Goal: Task Accomplishment & Management: Use online tool/utility

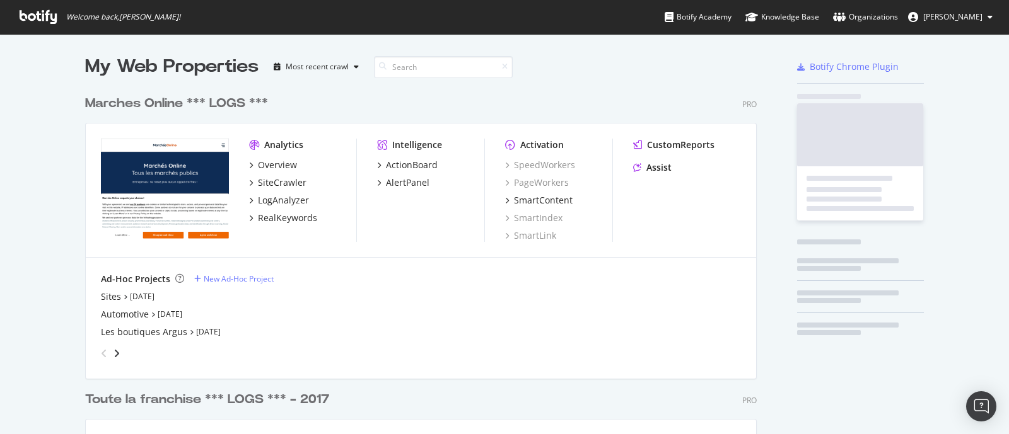
scroll to position [2881, 669]
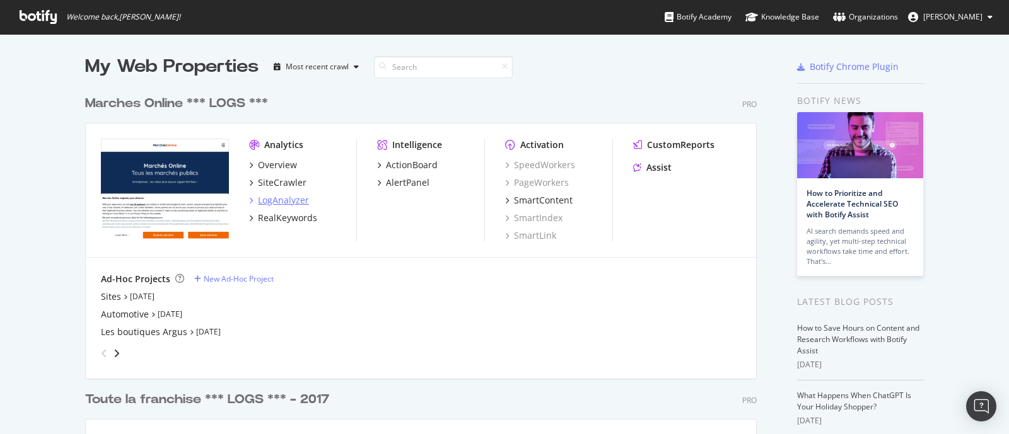
click at [284, 199] on div "LogAnalyzer" at bounding box center [283, 200] width 51 height 13
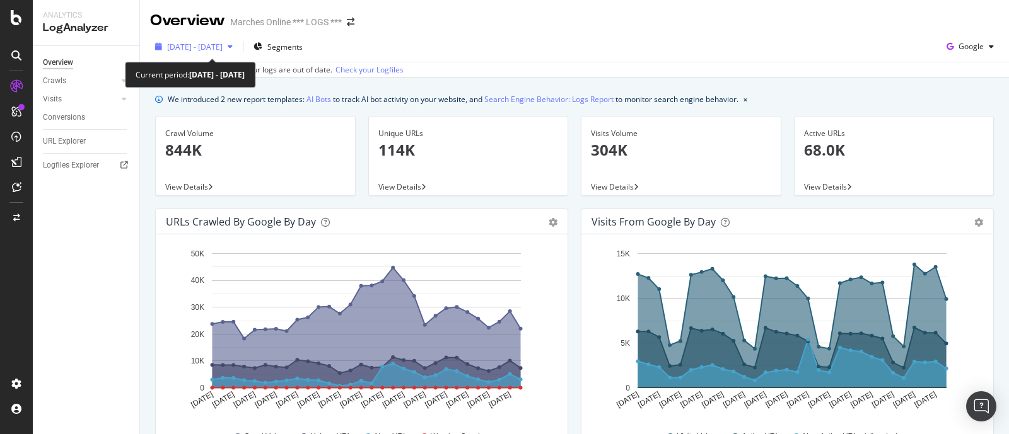
click at [196, 45] on span "[DATE] - [DATE]" at bounding box center [194, 47] width 55 height 11
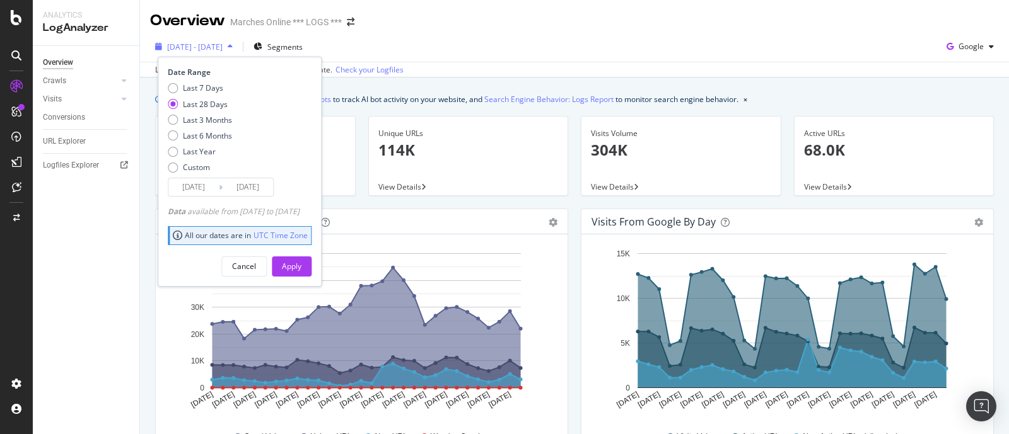
click at [196, 46] on span "[DATE] - [DATE]" at bounding box center [194, 47] width 55 height 11
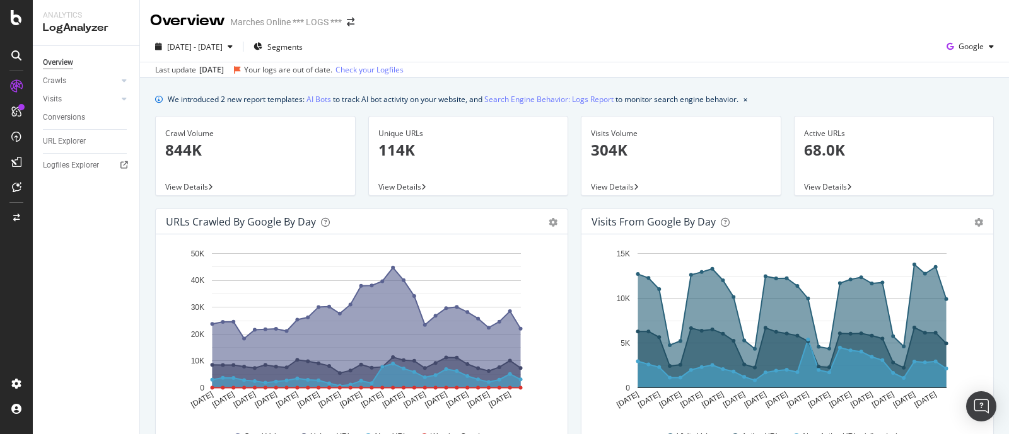
click at [449, 21] on div "Overview Marches Online *** LOGS ***" at bounding box center [574, 16] width 869 height 32
click at [123, 80] on icon at bounding box center [124, 81] width 5 height 8
click at [21, 14] on icon at bounding box center [16, 17] width 11 height 15
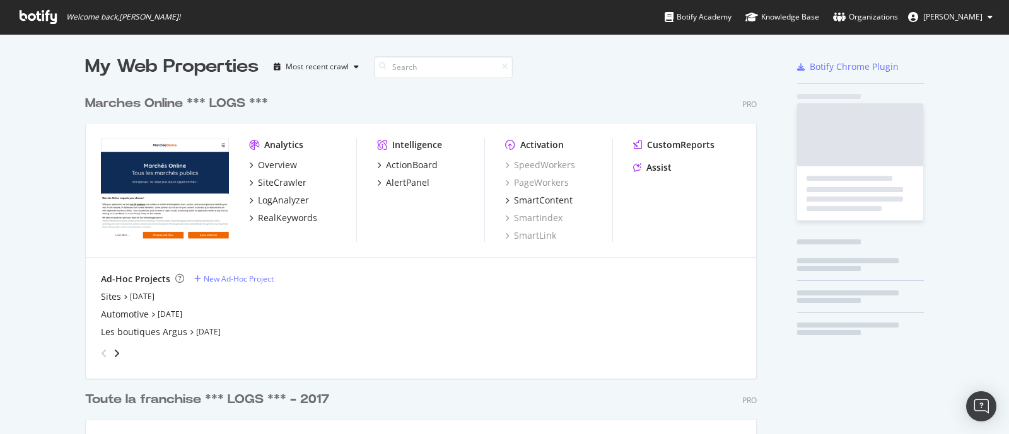
scroll to position [422, 984]
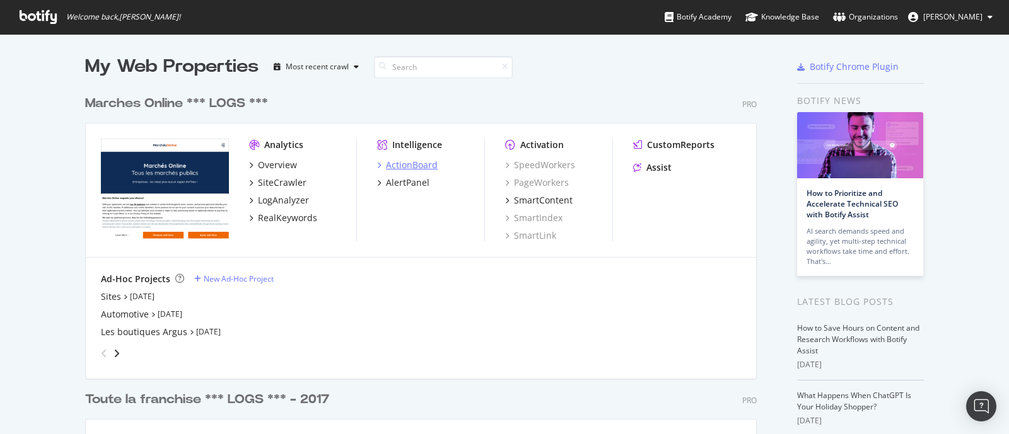
click at [391, 162] on div "ActionBoard" at bounding box center [412, 165] width 52 height 13
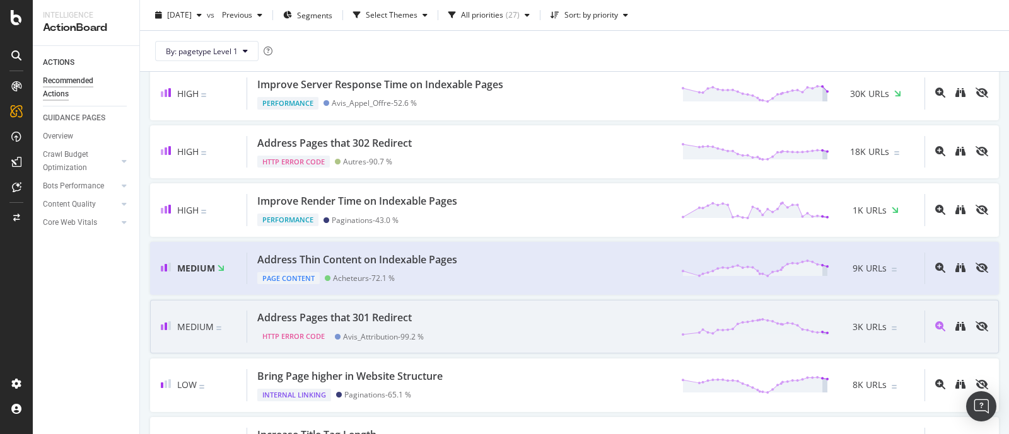
scroll to position [236, 0]
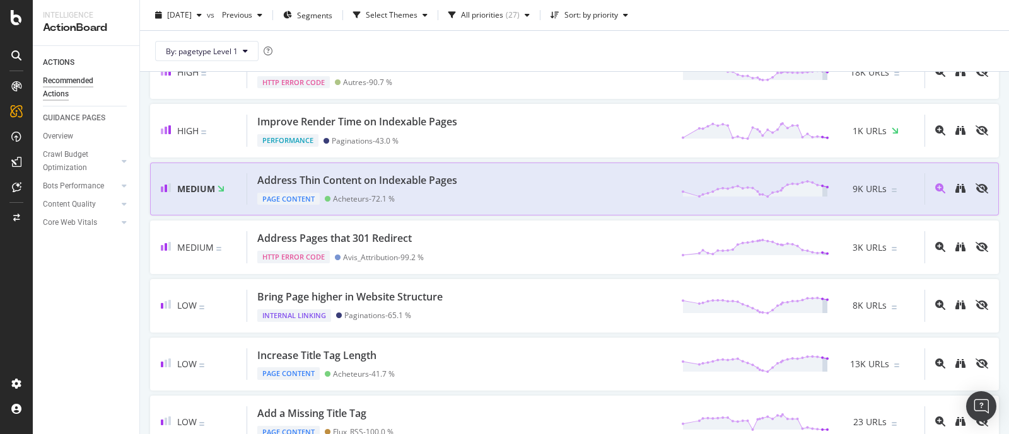
click at [369, 179] on div "Address Thin Content on Indexable Pages" at bounding box center [357, 180] width 200 height 14
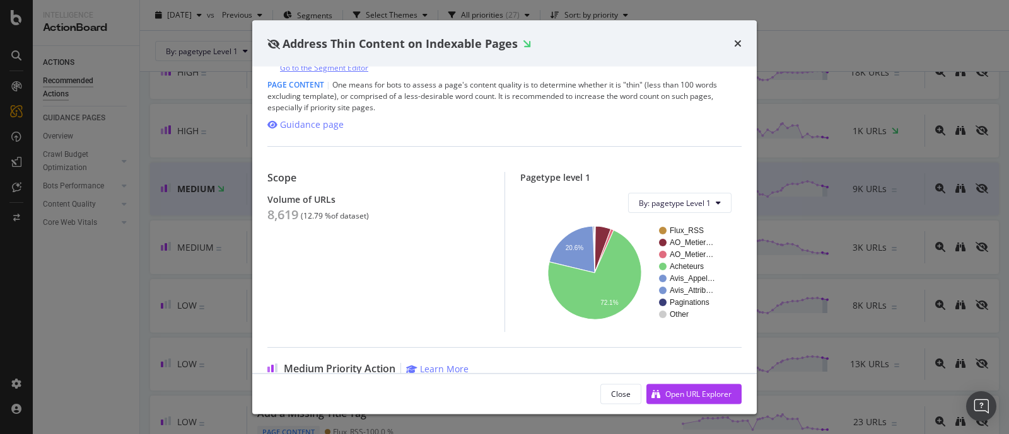
scroll to position [192, 0]
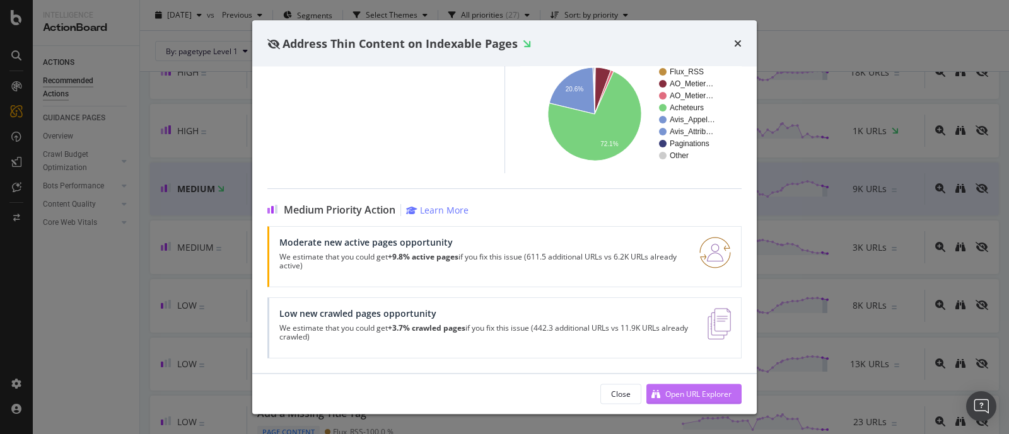
click at [659, 395] on icon "modal" at bounding box center [655, 394] width 9 height 9
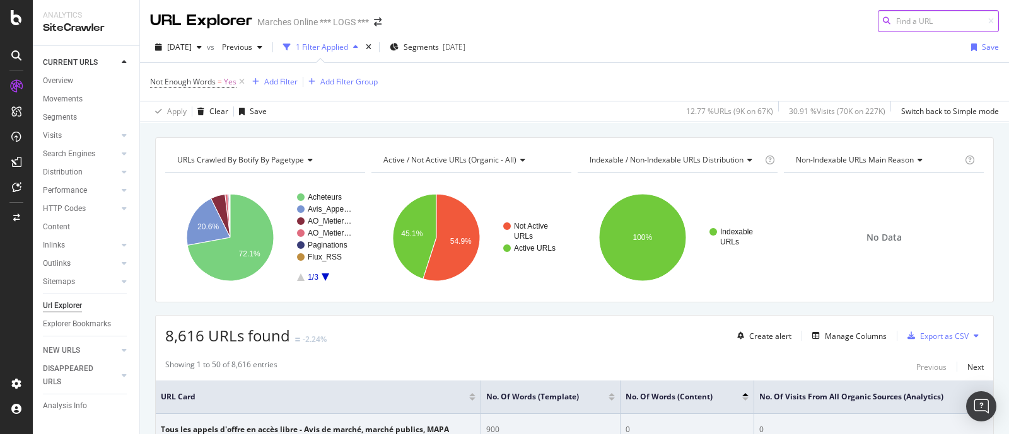
scroll to position [315, 0]
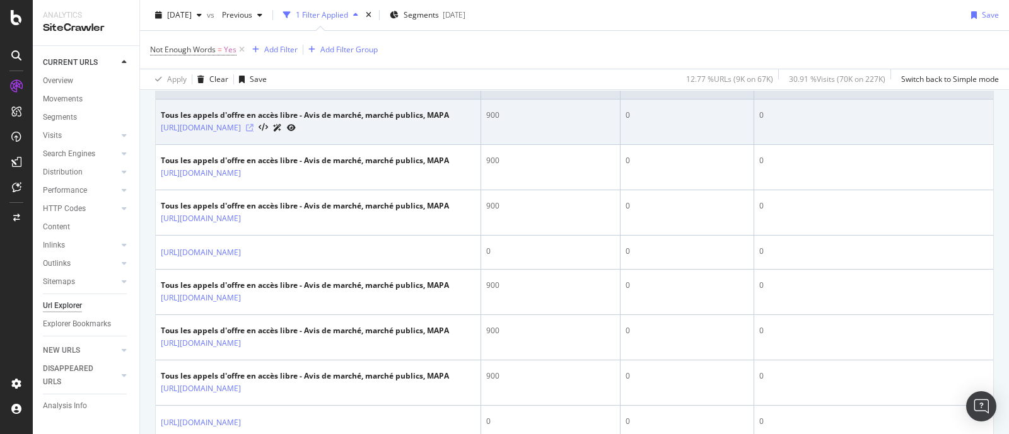
click at [253, 132] on icon at bounding box center [250, 128] width 8 height 8
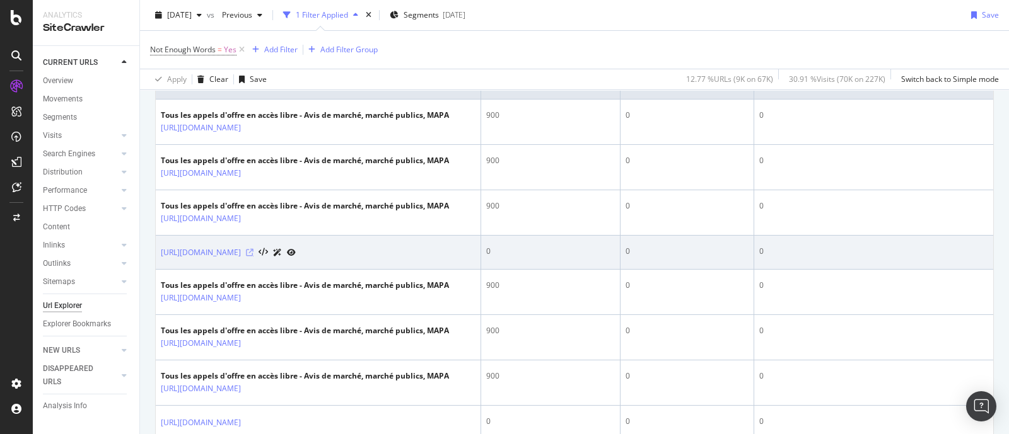
click at [253, 257] on icon at bounding box center [250, 253] width 8 height 8
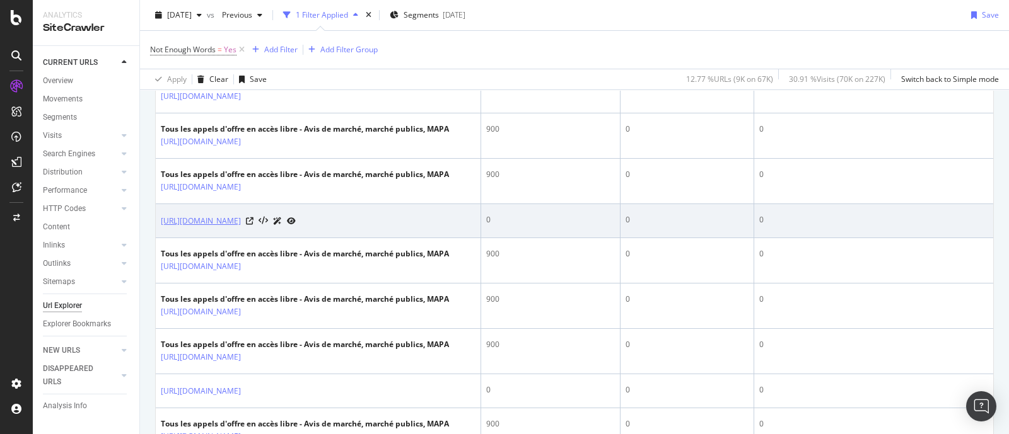
scroll to position [394, 0]
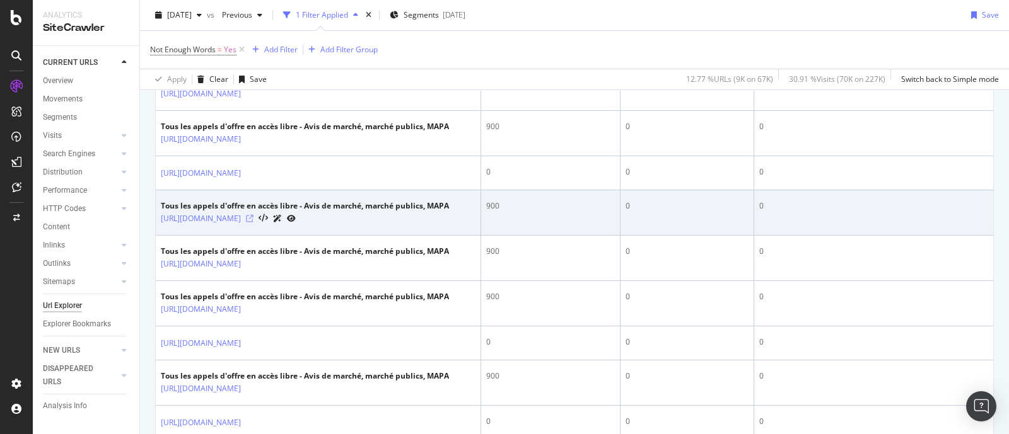
click at [253, 223] on icon at bounding box center [250, 219] width 8 height 8
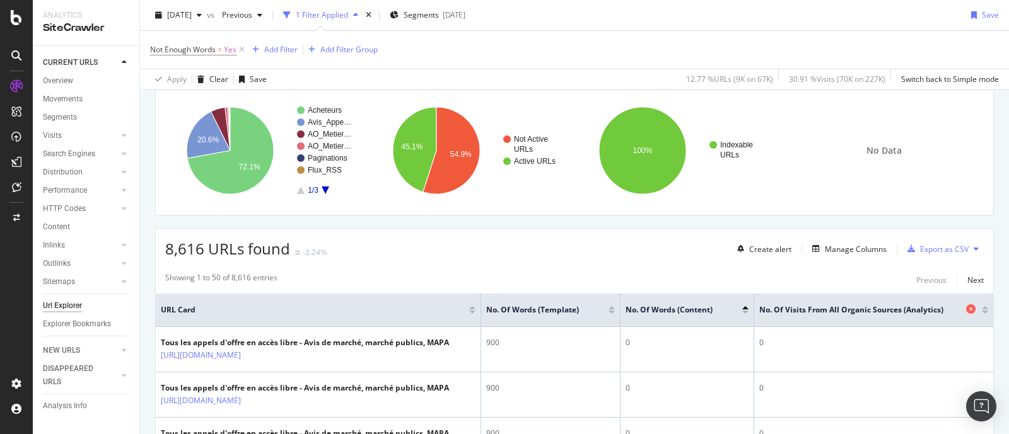
scroll to position [157, 0]
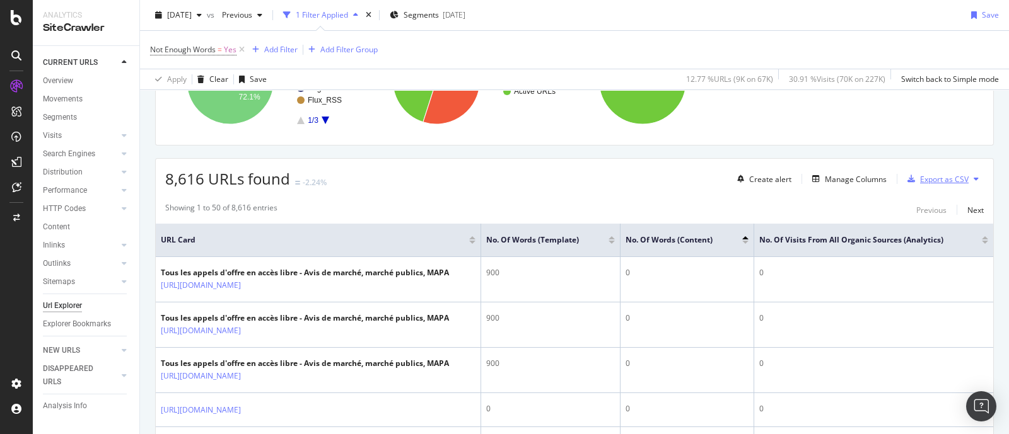
click at [932, 178] on div "Export as CSV" at bounding box center [944, 179] width 49 height 11
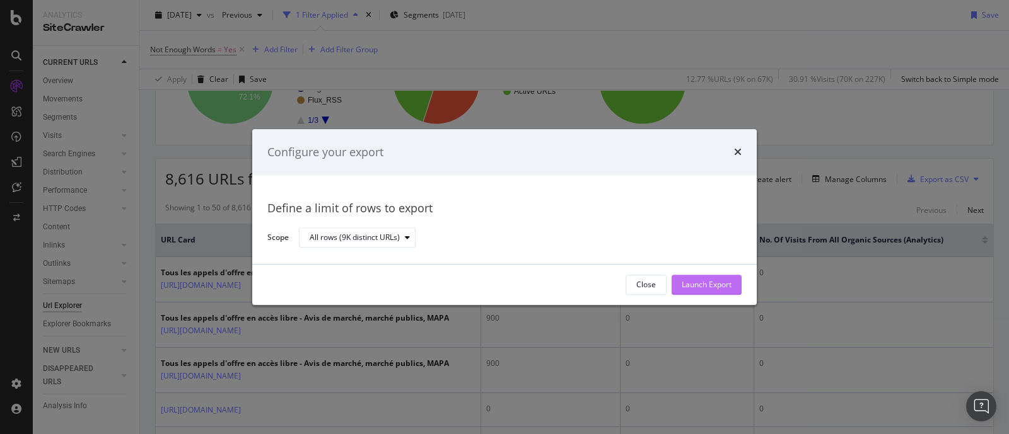
click at [696, 283] on div "Launch Export" at bounding box center [706, 285] width 50 height 11
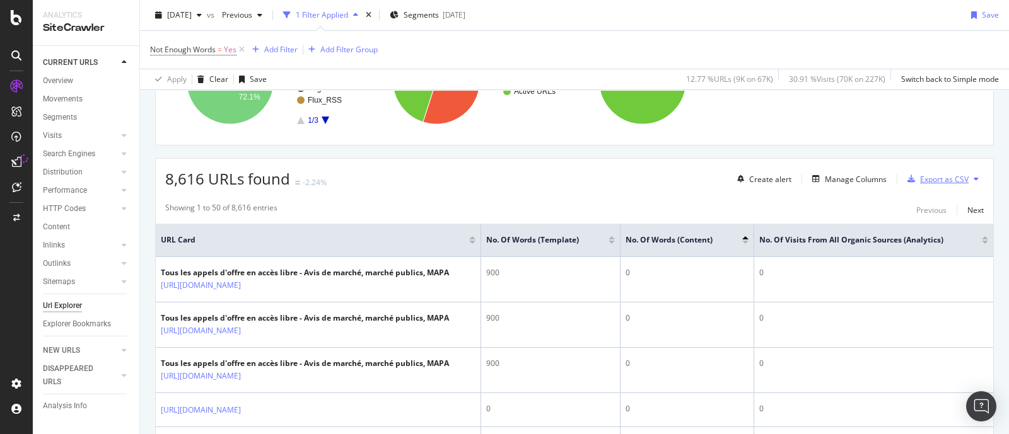
click at [930, 182] on div "Export as CSV" at bounding box center [944, 179] width 49 height 11
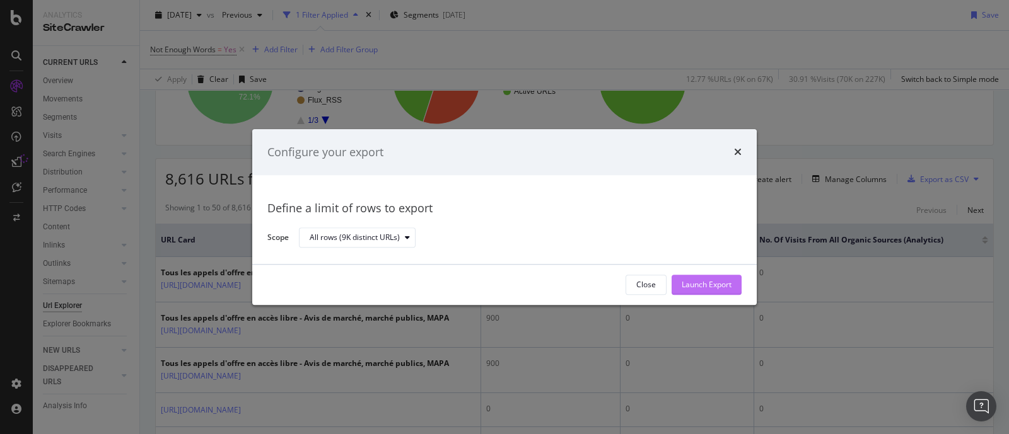
click at [707, 282] on div "Launch Export" at bounding box center [706, 285] width 50 height 11
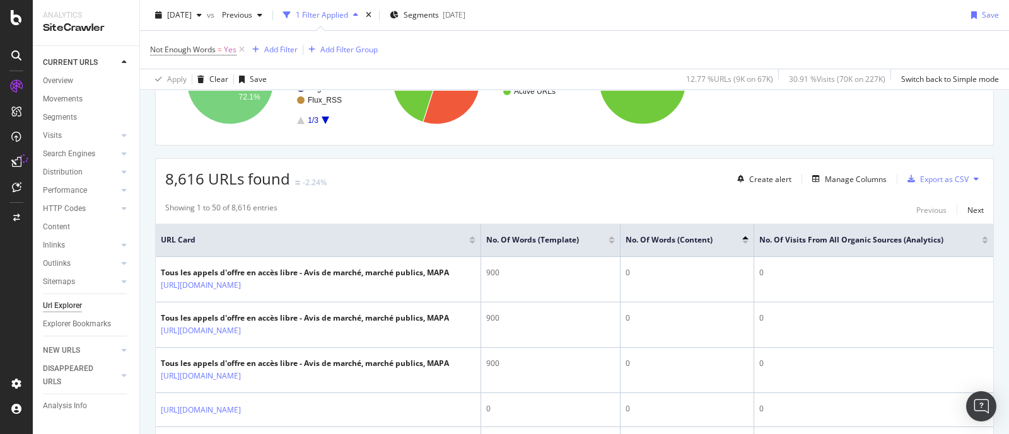
click at [964, 28] on div "2025 Sep. 14th vs Previous 1 Filter Applied Segments 2017-05-24 Save" at bounding box center [574, 17] width 869 height 25
click at [930, 175] on div "Export as CSV" at bounding box center [944, 179] width 49 height 11
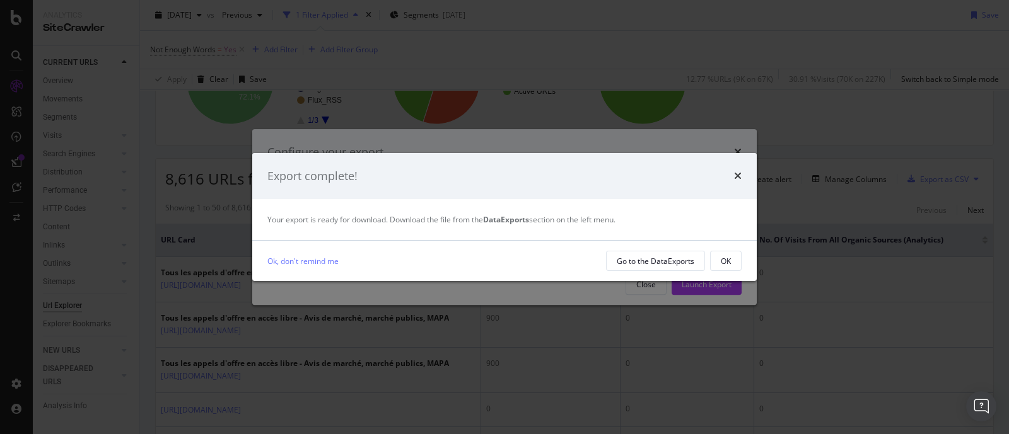
click at [783, 124] on div "Export complete! Your export is ready for download. Download the file from the …" at bounding box center [504, 217] width 1009 height 434
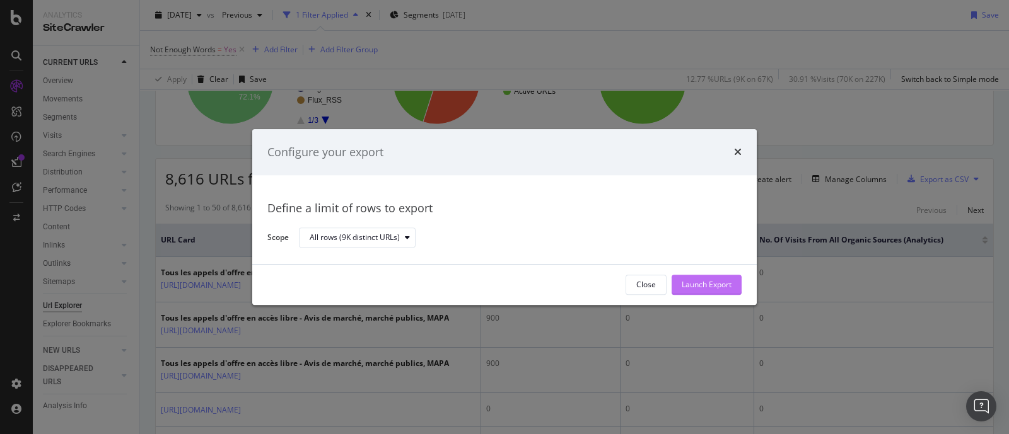
click at [712, 285] on div "Launch Export" at bounding box center [706, 285] width 50 height 11
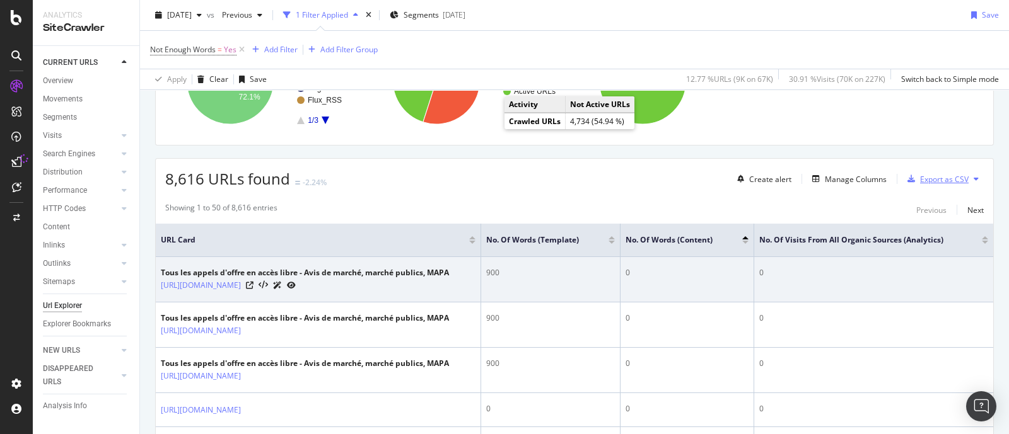
scroll to position [236, 0]
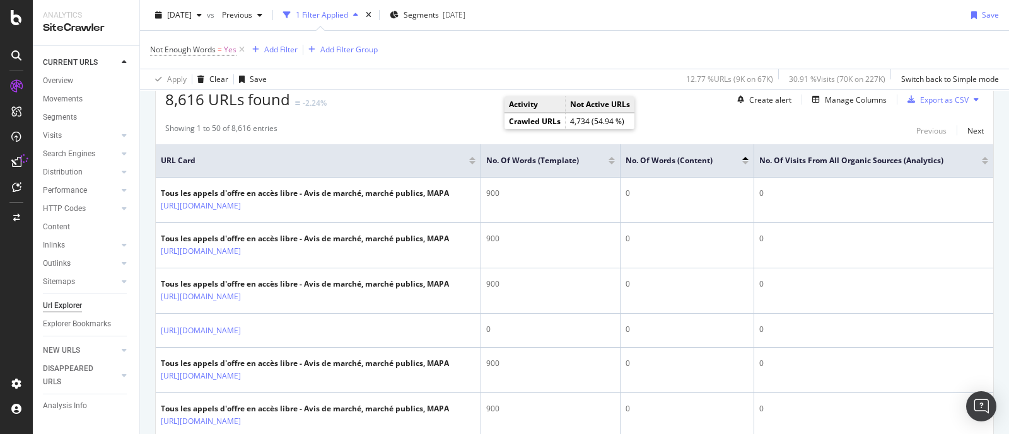
click at [605, 45] on div "Not Enough Words = Yes Add Filter Add Filter Group" at bounding box center [574, 50] width 848 height 38
